Goal: Transaction & Acquisition: Purchase product/service

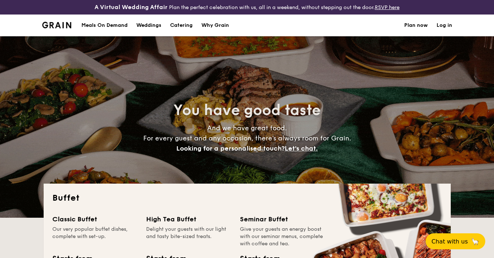
select select
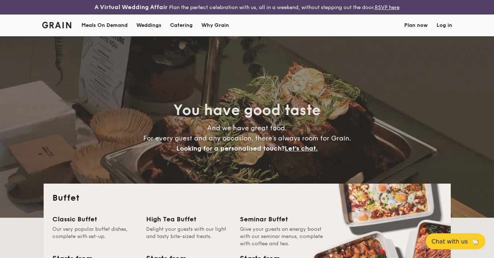
click at [186, 28] on div "Weddings by [PERSON_NAME] presents Plan the perfect celebration with us, all in…" at bounding box center [247, 129] width 494 height 258
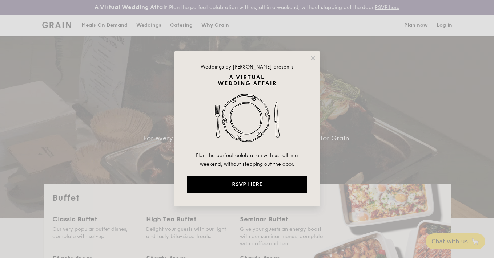
click at [316, 60] on div "Weddings by [PERSON_NAME] presents Plan the perfect celebration with us, all in…" at bounding box center [246, 128] width 145 height 155
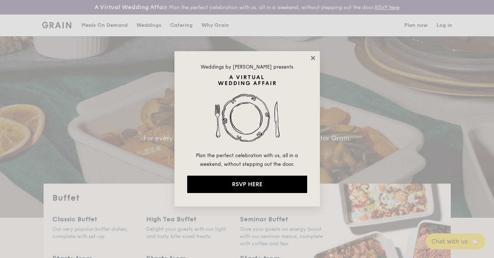
click at [313, 58] on icon at bounding box center [313, 58] width 4 height 4
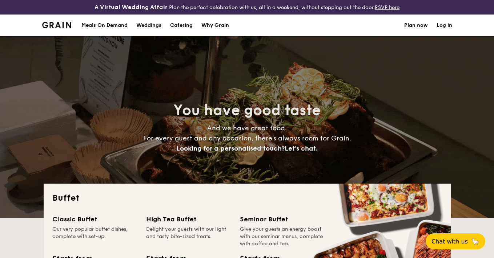
click at [178, 24] on h1 "Catering" at bounding box center [181, 26] width 23 height 22
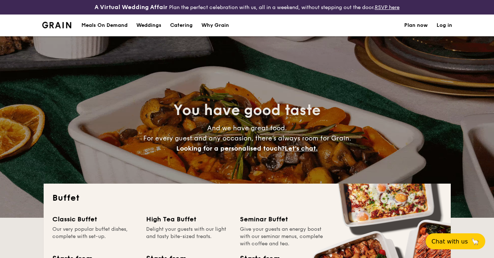
click at [183, 24] on h1 "Catering" at bounding box center [181, 26] width 23 height 22
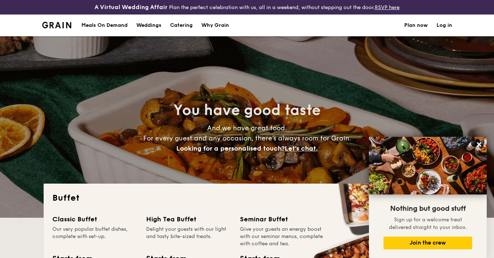
scroll to position [163, 0]
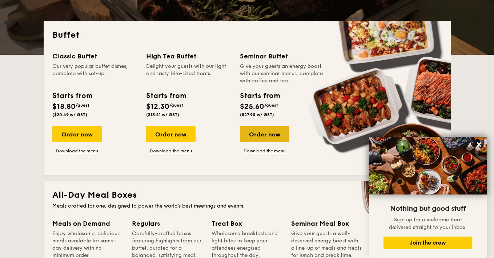
click at [254, 135] on div "Order now" at bounding box center [264, 134] width 49 height 16
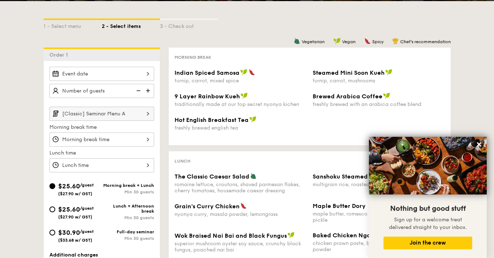
scroll to position [173, 0]
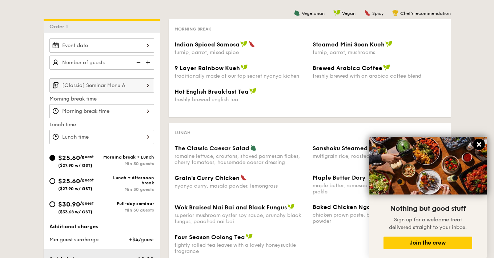
click at [478, 146] on icon at bounding box center [479, 144] width 7 height 7
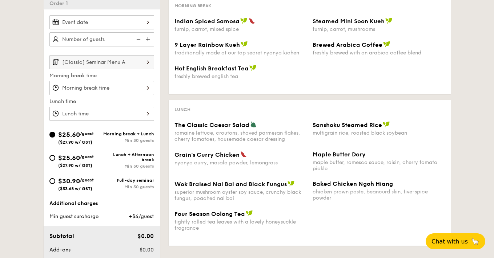
scroll to position [197, 0]
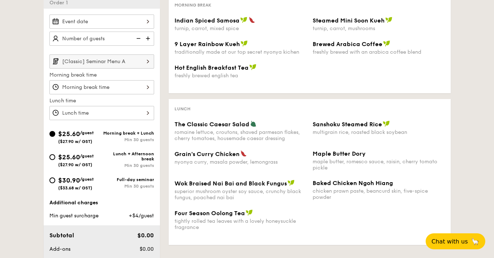
click at [122, 183] on div "Full-day seminar Min 30 guests" at bounding box center [128, 183] width 52 height 12
click at [55, 183] on input "$30.90 /guest ($33.68 w/ GST) Full-day seminar Min 30 guests" at bounding box center [52, 181] width 6 height 6
radio input "true"
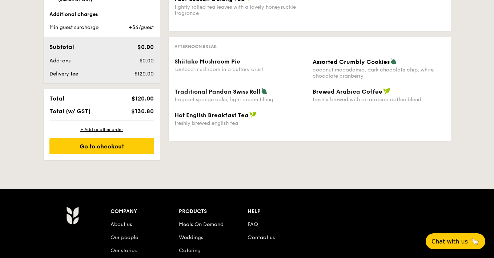
scroll to position [409, 0]
